Goal: Transaction & Acquisition: Purchase product/service

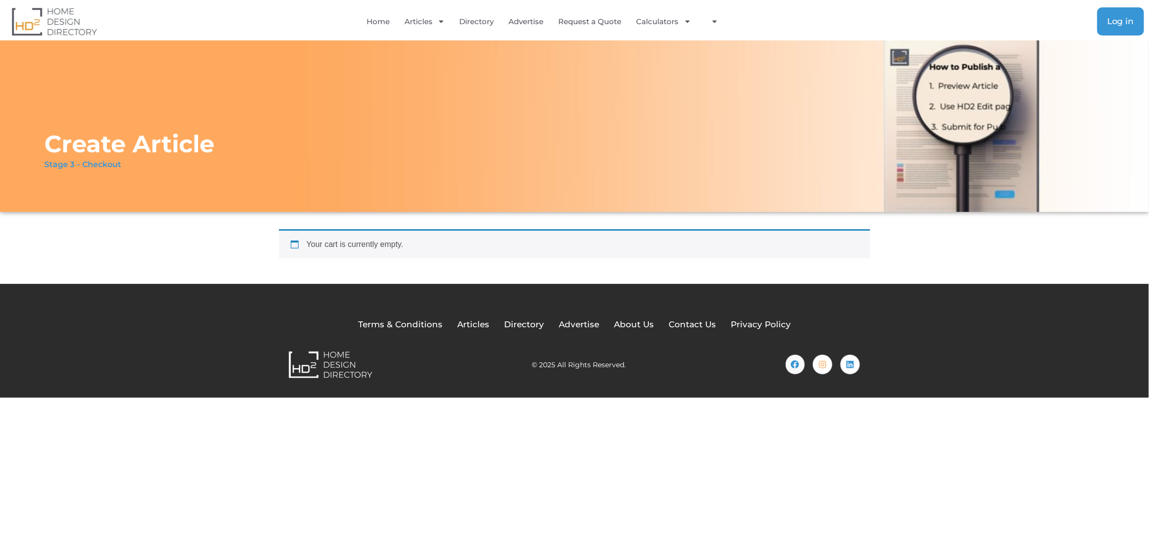
click at [1117, 24] on span "Log in" at bounding box center [1120, 21] width 27 height 8
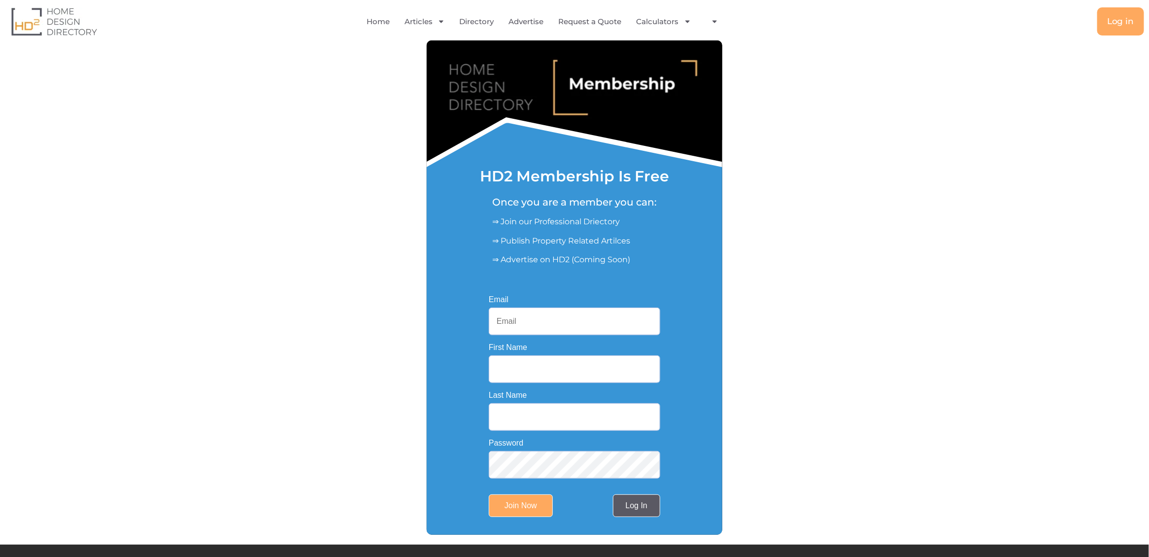
click at [632, 500] on link "Log In" at bounding box center [636, 505] width 47 height 23
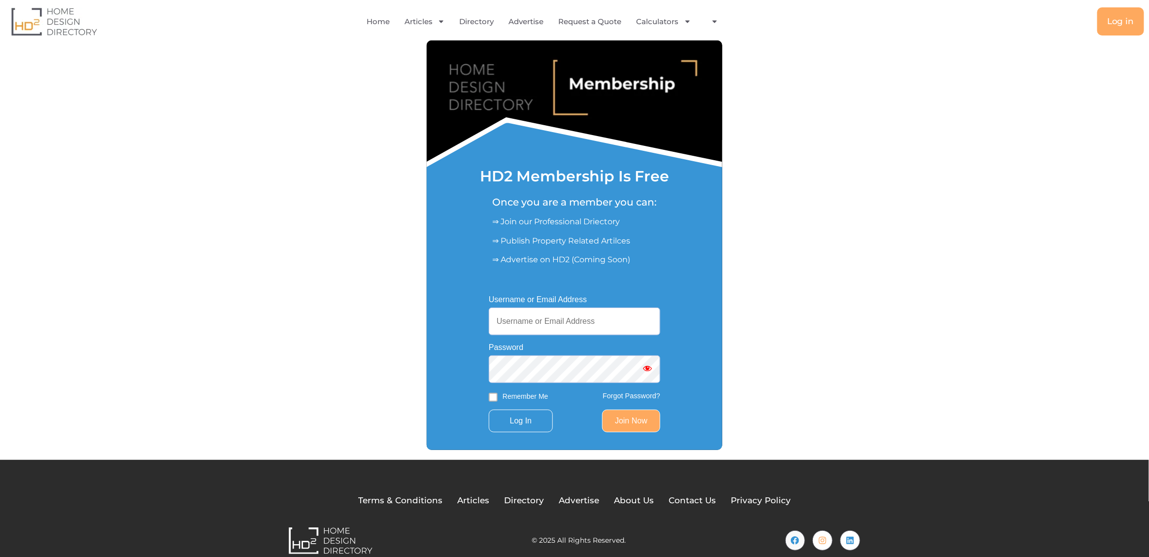
click at [519, 329] on input "Username or Email Address" at bounding box center [575, 322] width 172 height 28
type input "mark@ezleads.com.au"
click at [526, 424] on input "Log In" at bounding box center [521, 421] width 64 height 23
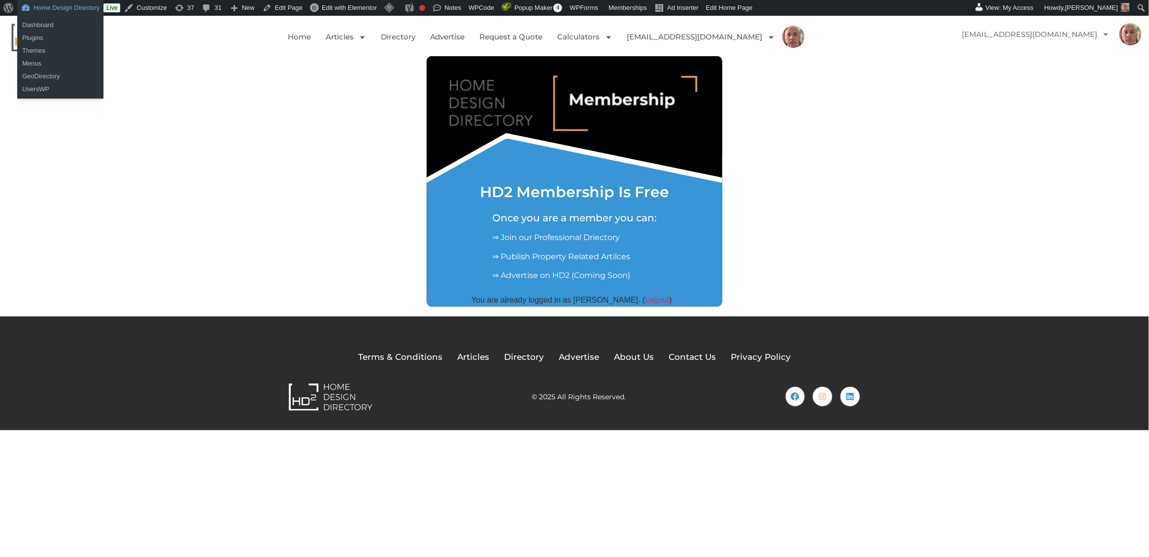
click at [54, 10] on link "Home Design Directory" at bounding box center [60, 8] width 86 height 16
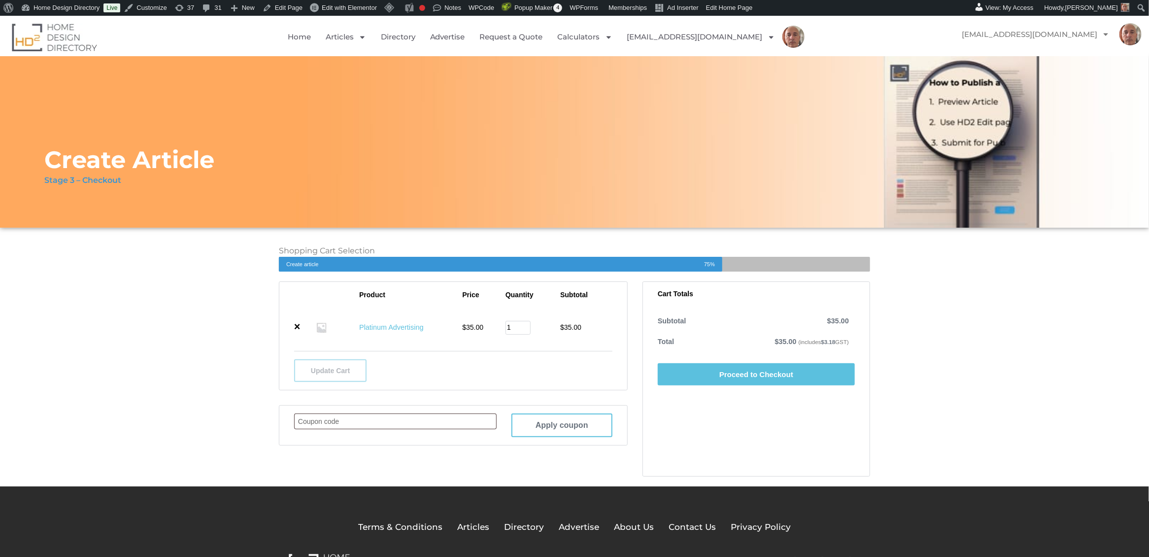
click at [733, 373] on link "Proceed to Checkout" at bounding box center [756, 374] width 197 height 22
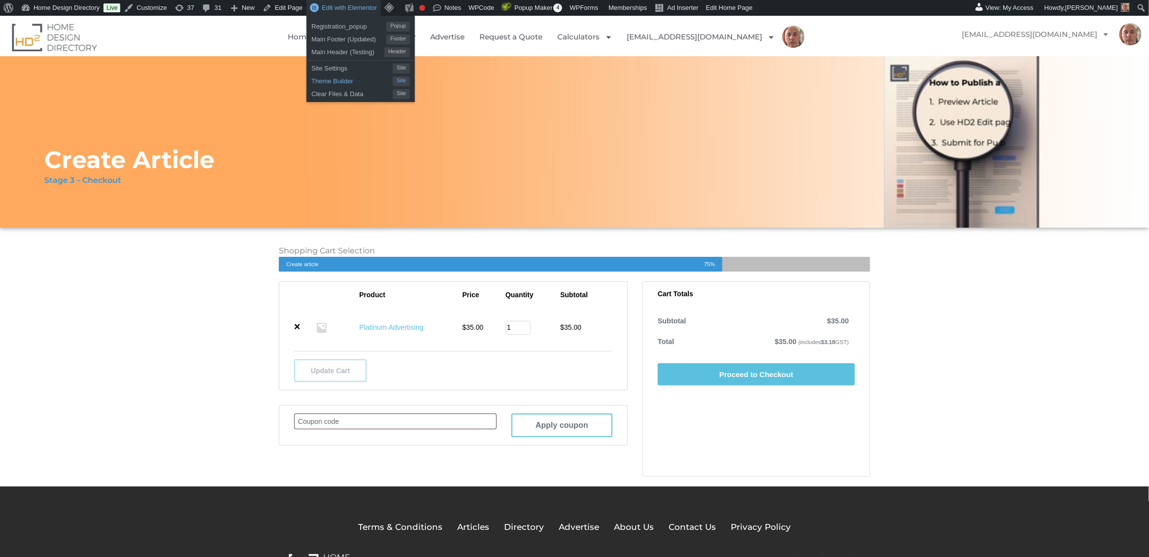
click at [354, 79] on span "Theme Builder" at bounding box center [351, 79] width 81 height 13
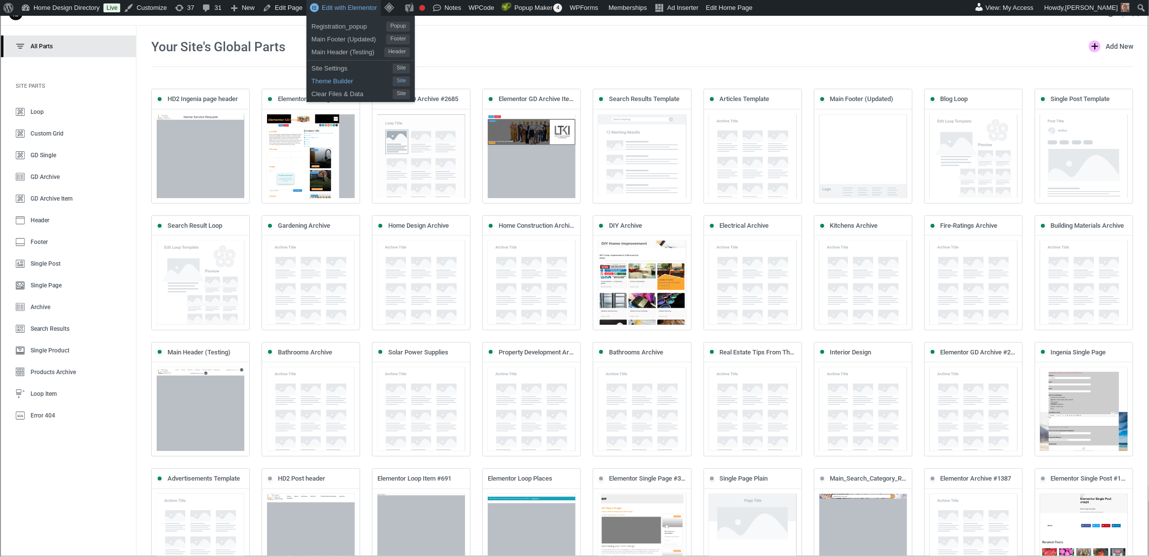
scroll to position [15, 0]
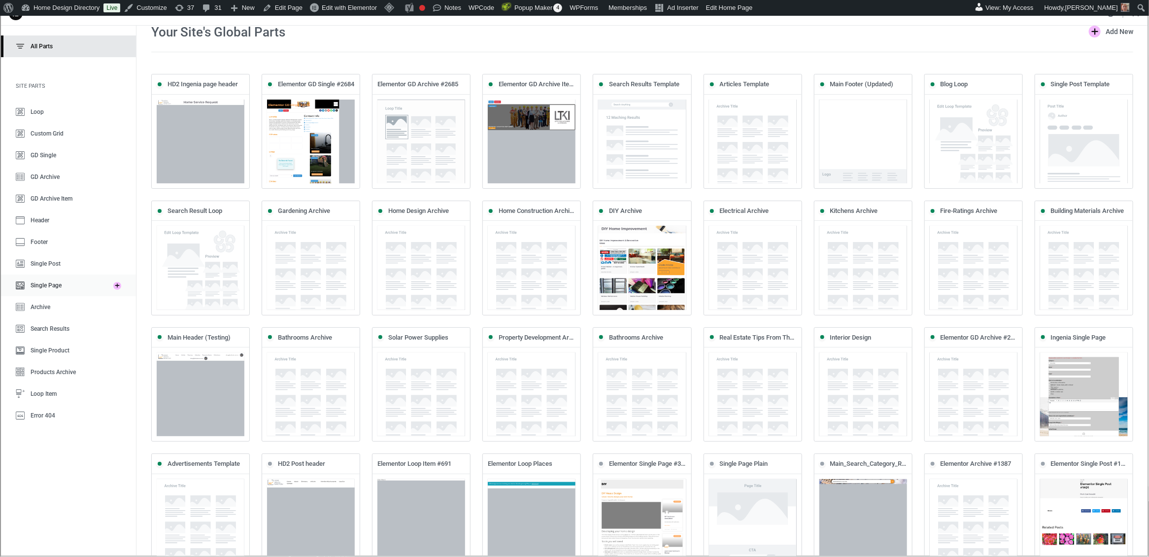
click at [49, 283] on span "Single Page" at bounding box center [45, 284] width 31 height 7
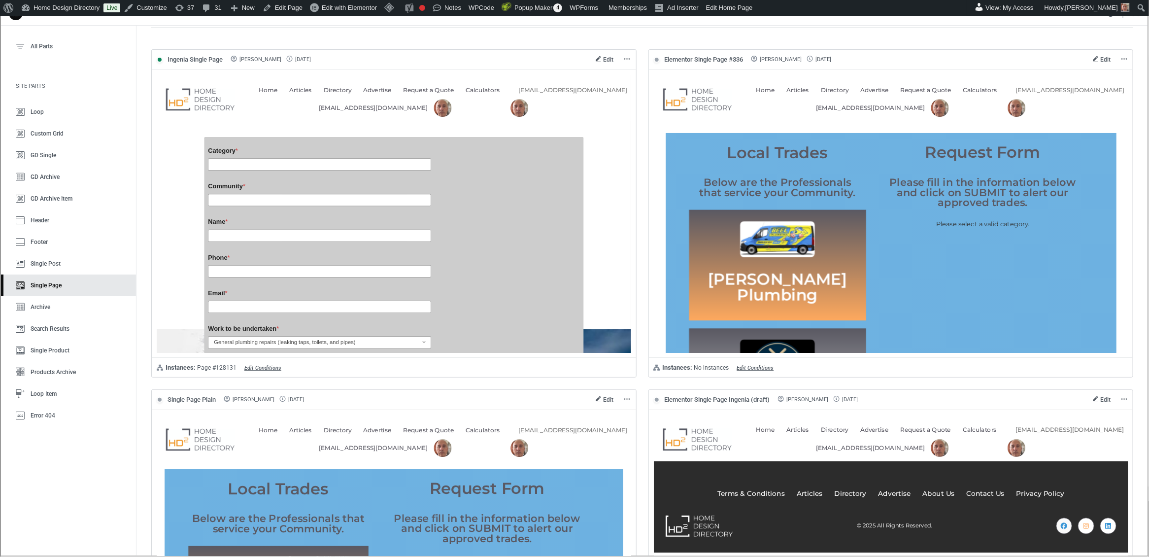
scroll to position [0, 0]
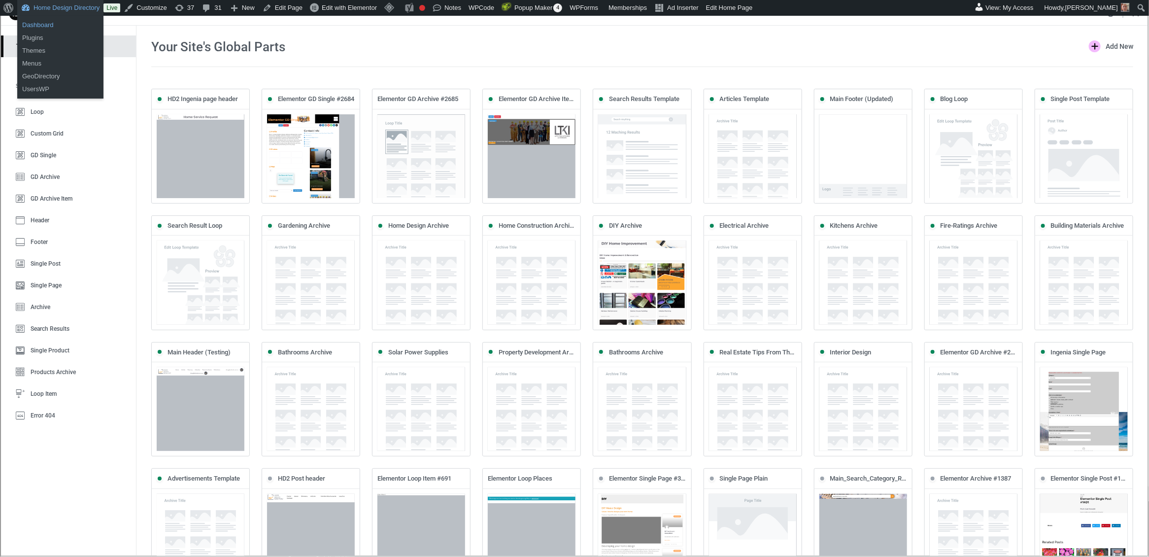
click at [29, 23] on link "Dashboard" at bounding box center [60, 25] width 86 height 13
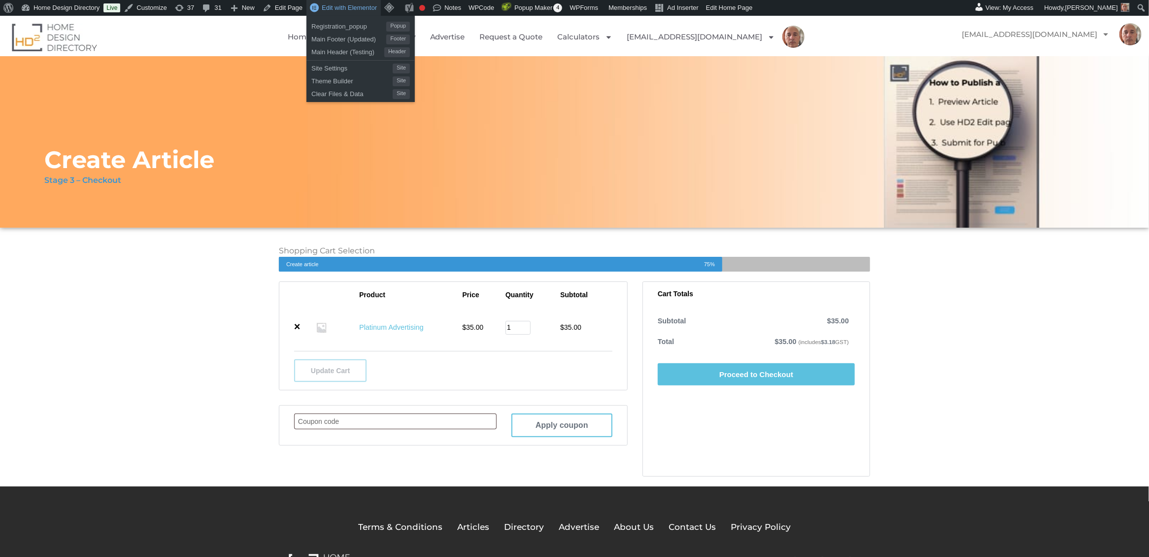
click at [355, 7] on span "Edit with Elementor" at bounding box center [349, 7] width 55 height 7
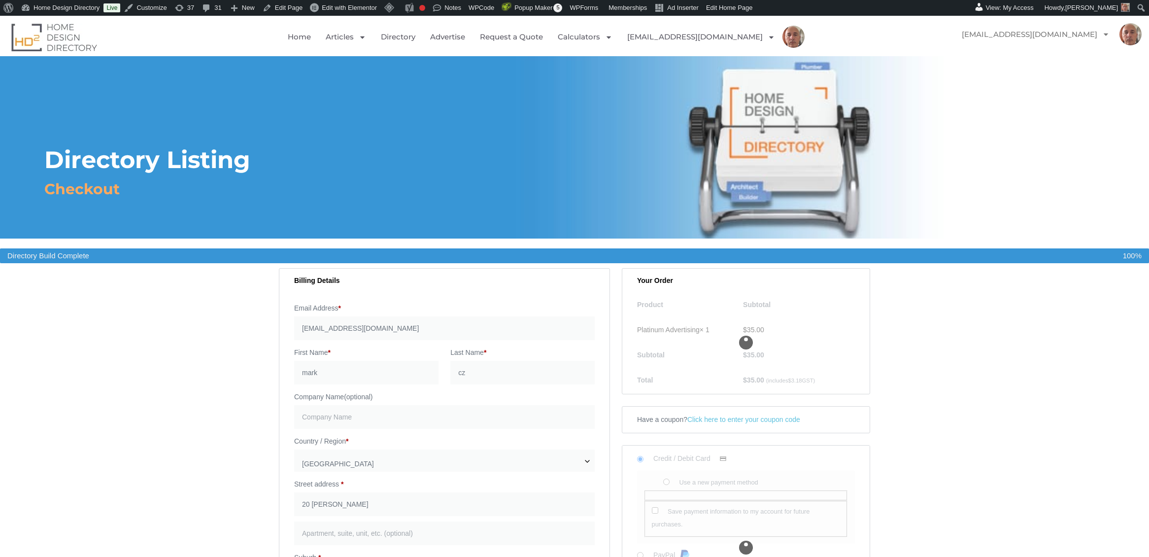
select select "NSW"
select select "[GEOGRAPHIC_DATA]"
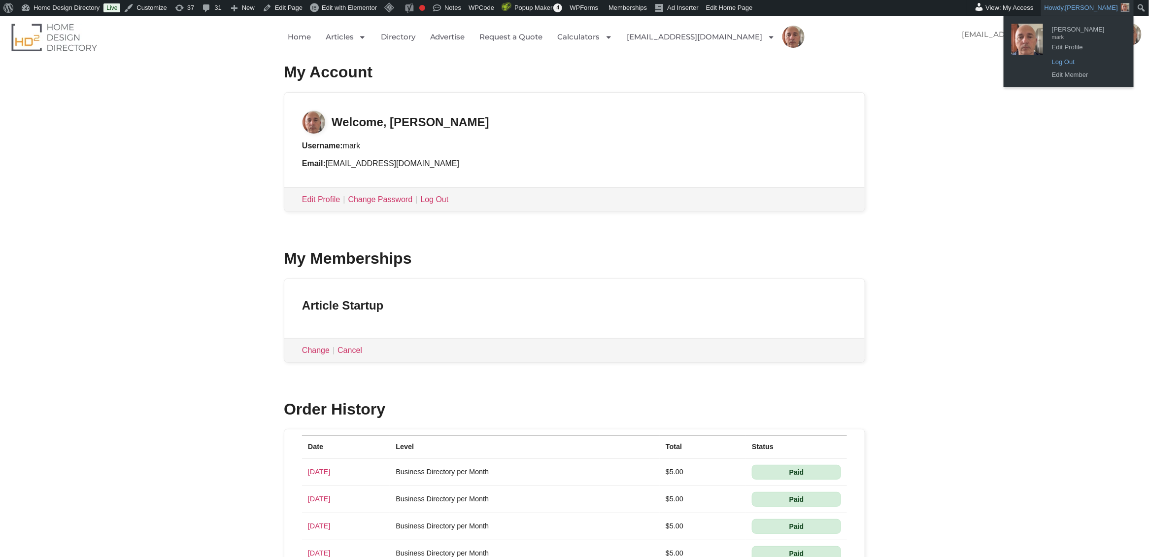
click at [1059, 62] on link "Log Out" at bounding box center [1086, 62] width 79 height 13
